Goal: Information Seeking & Learning: Learn about a topic

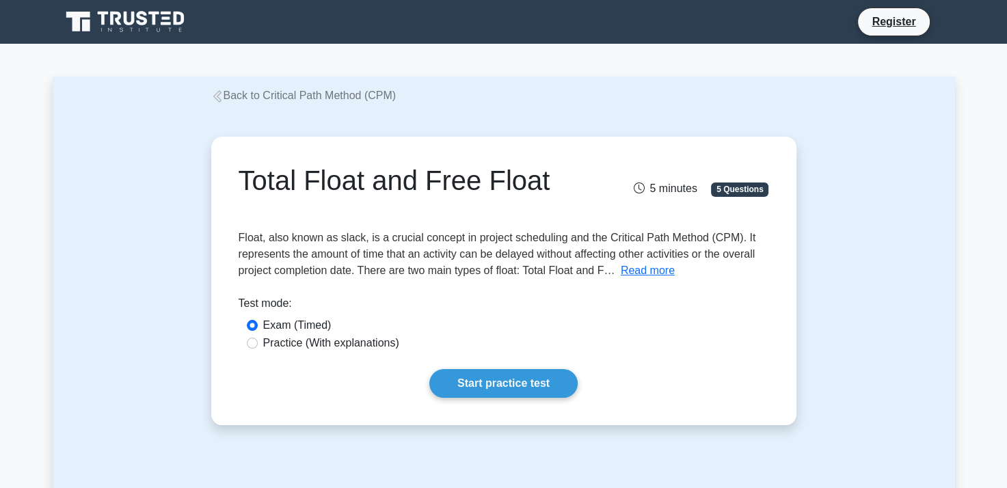
click at [803, 128] on div "Total Float and Free Float 5 minutes 5 Questions Read more What is [DEMOGRAPHIC…" at bounding box center [504, 281] width 602 height 354
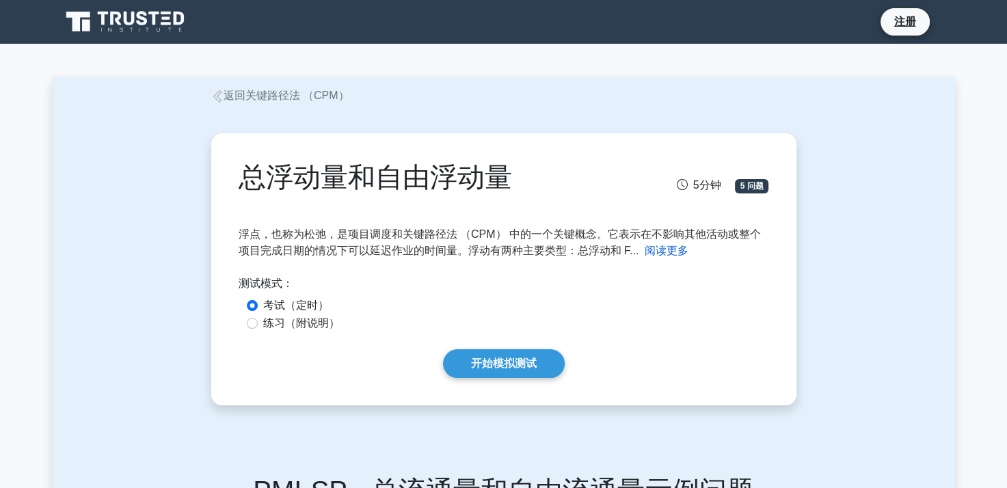
click at [672, 254] on button "阅读更多" at bounding box center [667, 251] width 44 height 16
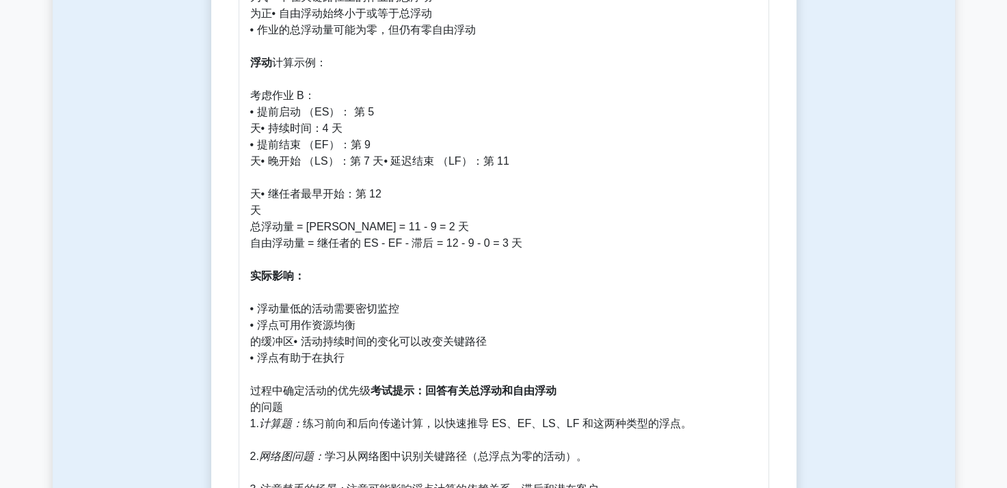
scroll to position [797, 0]
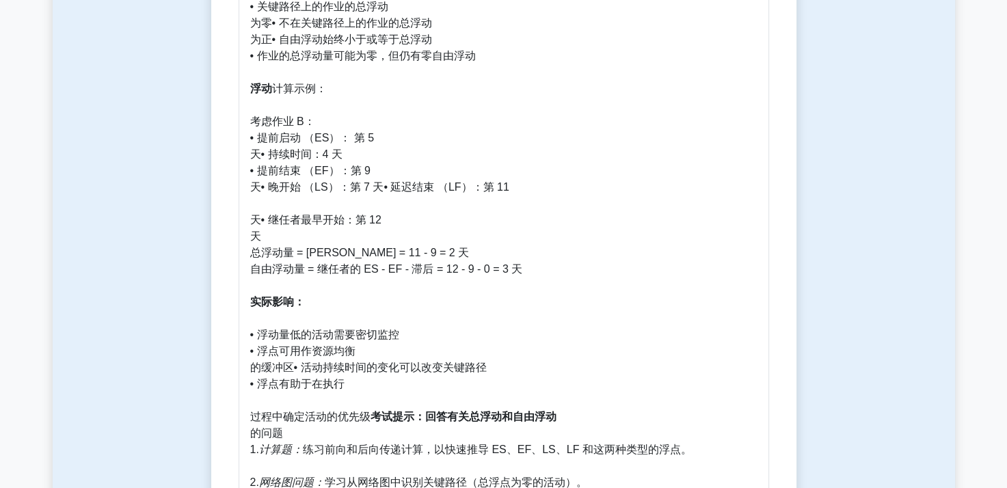
drag, startPoint x: 526, startPoint y: 230, endPoint x: 781, endPoint y: 89, distance: 292.2
click at [781, 89] on div "总浮动量和自由浮动量 5分钟 5 问题 浮点，也称为松弛，是项目调度和关键路径法 （CPM） 中的一个关键概念。它表示在不影响其他活动或整个项目完成日期的情况…" at bounding box center [504, 105] width 574 height 1526
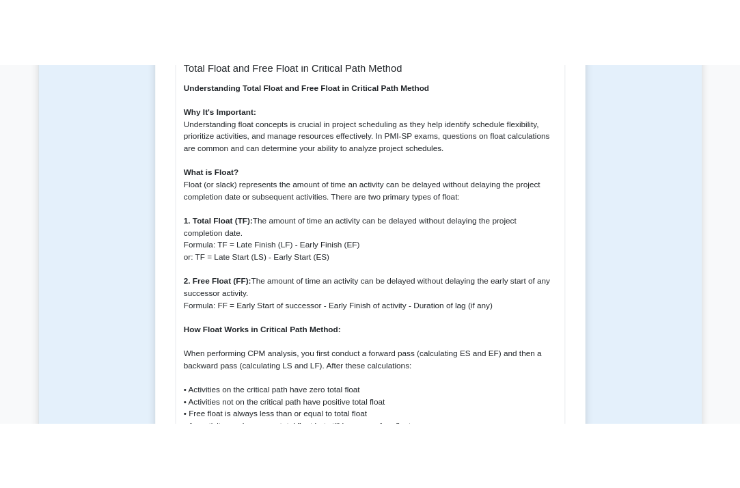
scroll to position [684, 0]
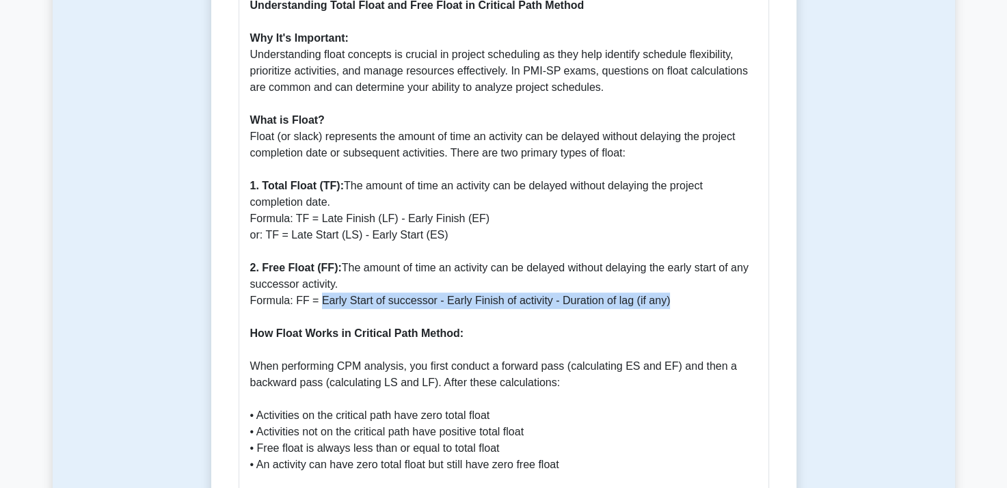
drag, startPoint x: 318, startPoint y: 285, endPoint x: 664, endPoint y: 289, distance: 345.9
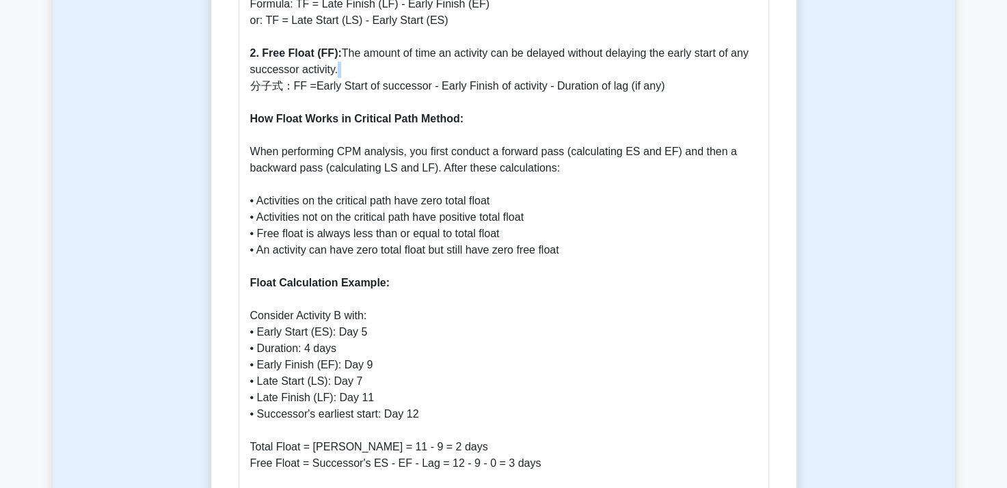
scroll to position [797, 0]
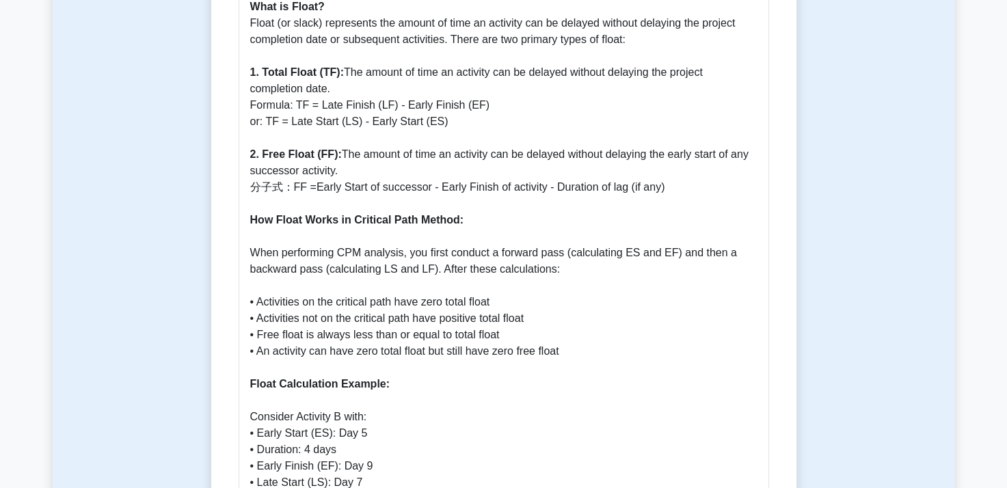
click at [320, 166] on p "Understanding Total Float and Free Float in Critical Path Method Why It's Impor…" at bounding box center [503, 483] width 507 height 1198
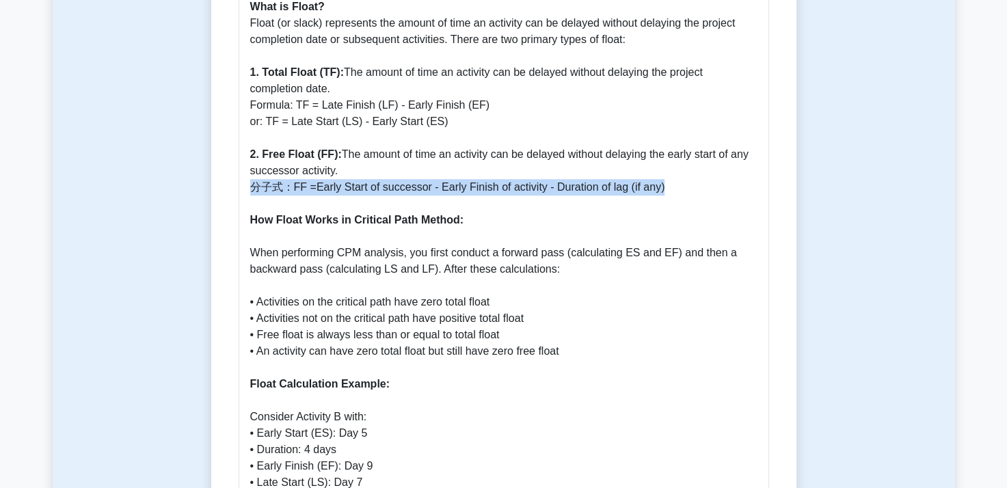
drag, startPoint x: 250, startPoint y: 172, endPoint x: 661, endPoint y: 176, distance: 411.6
click at [661, 176] on p "Understanding Total Float and Free Float in Critical Path Method Why It's Impor…" at bounding box center [503, 483] width 507 height 1198
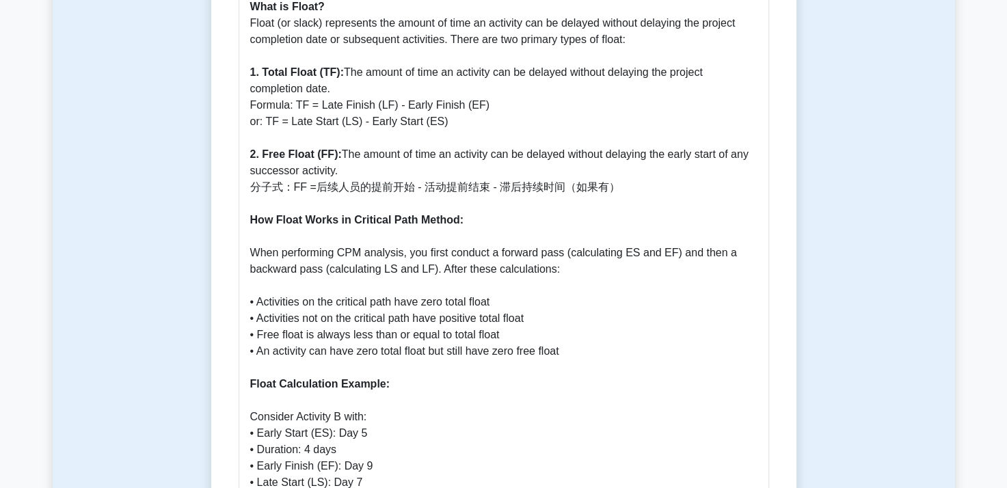
drag, startPoint x: 364, startPoint y: 193, endPoint x: 351, endPoint y: 181, distance: 17.4
click at [363, 193] on p "Understanding Total Float and Free Float in Critical Path Method Why It's Impor…" at bounding box center [503, 483] width 507 height 1198
